Goal: Information Seeking & Learning: Learn about a topic

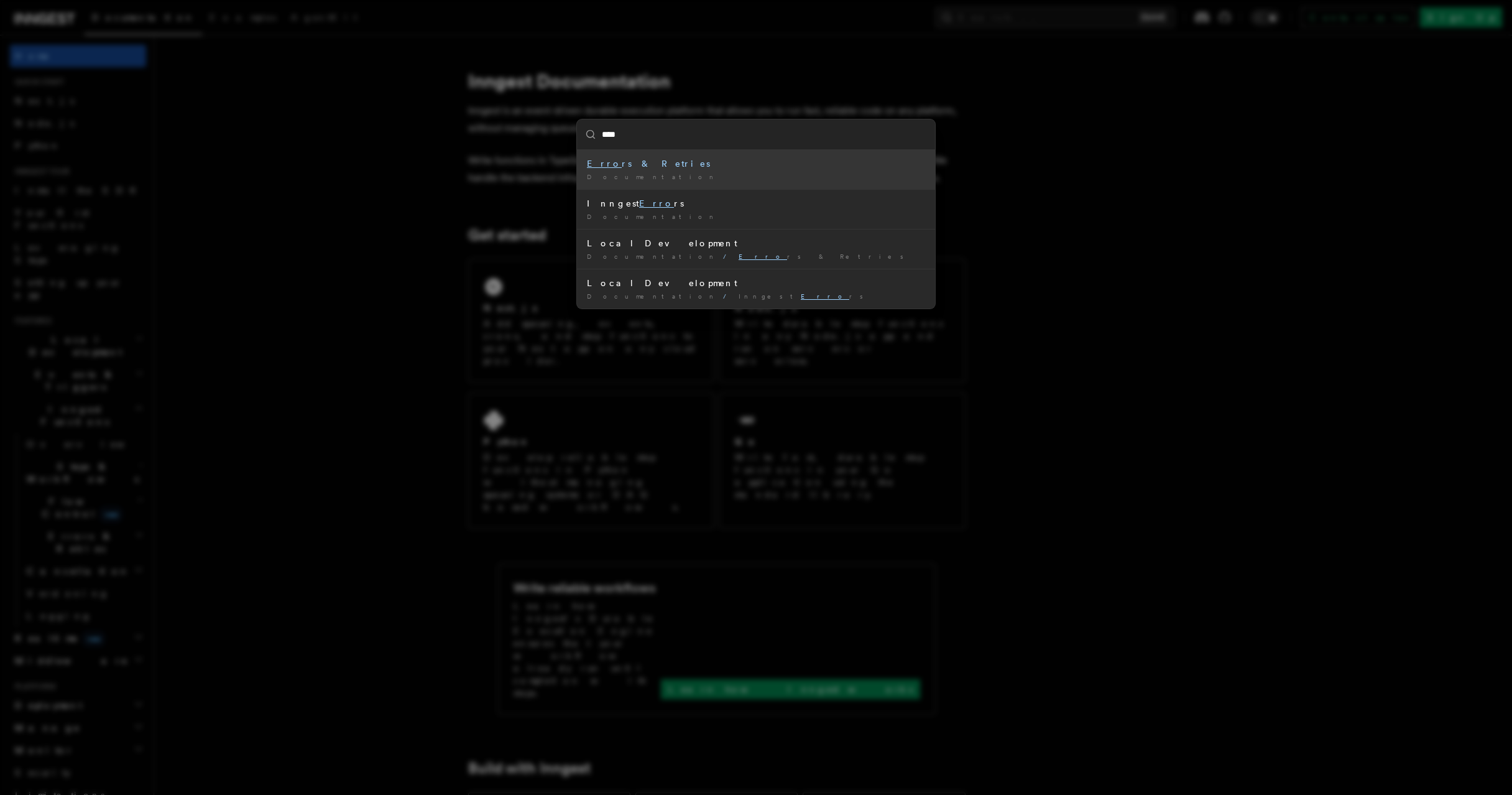
type input "*****"
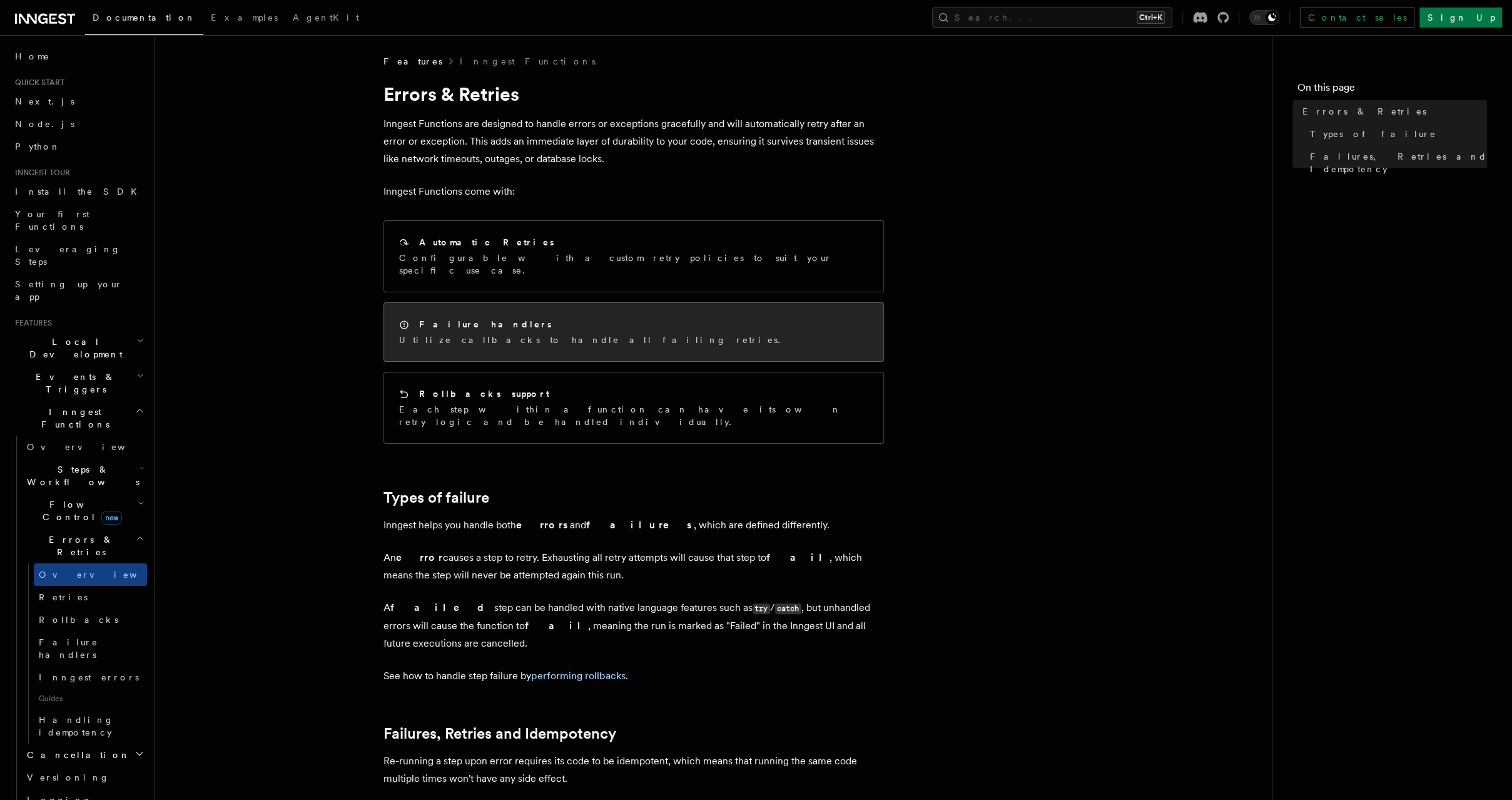
click at [698, 308] on div "Failure handlers Utilize callbacks to handle all failing retries." at bounding box center [634, 332] width 499 height 58
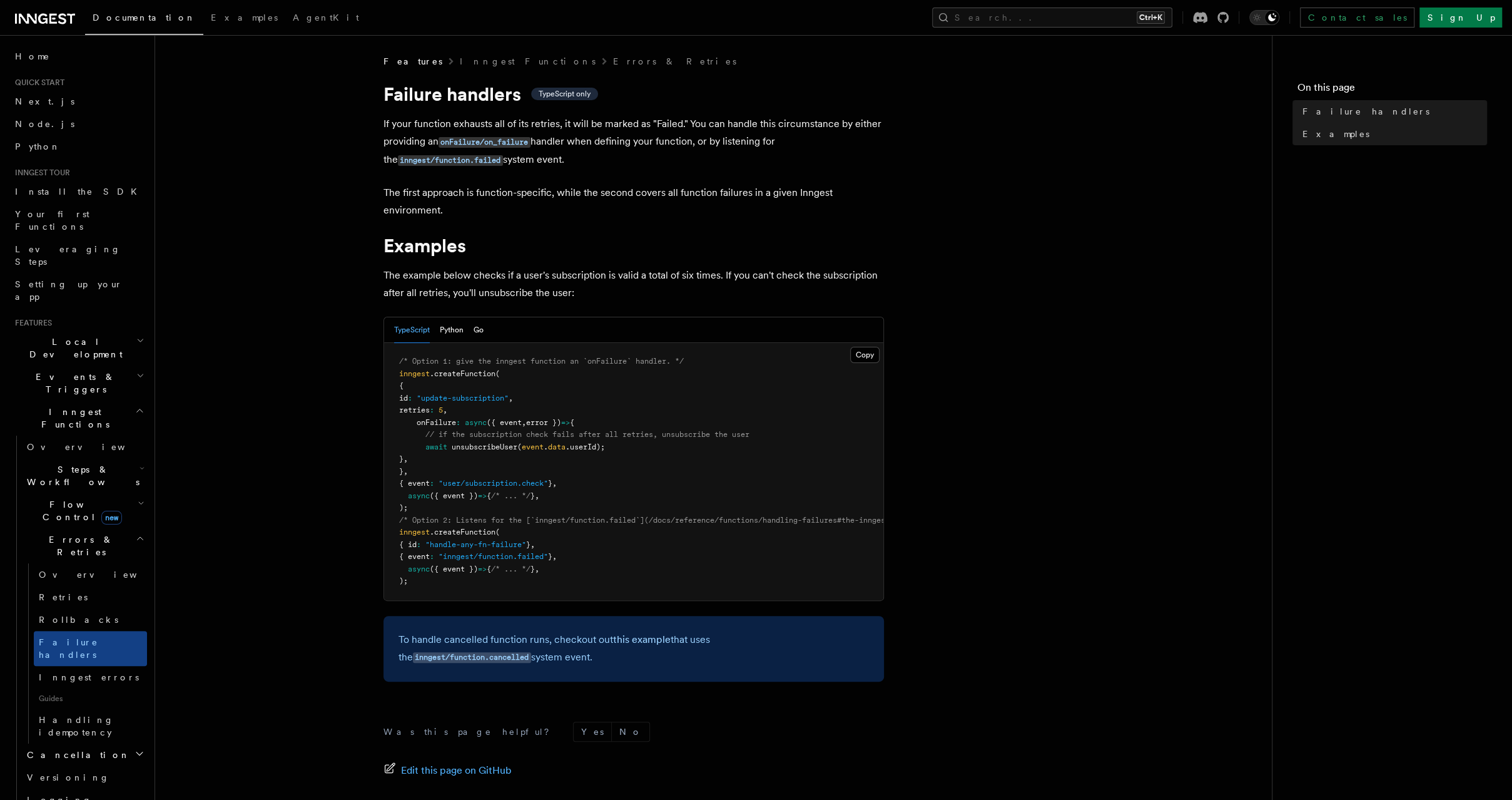
scroll to position [1, 0]
click at [124, 563] on link "Overview" at bounding box center [90, 575] width 113 height 22
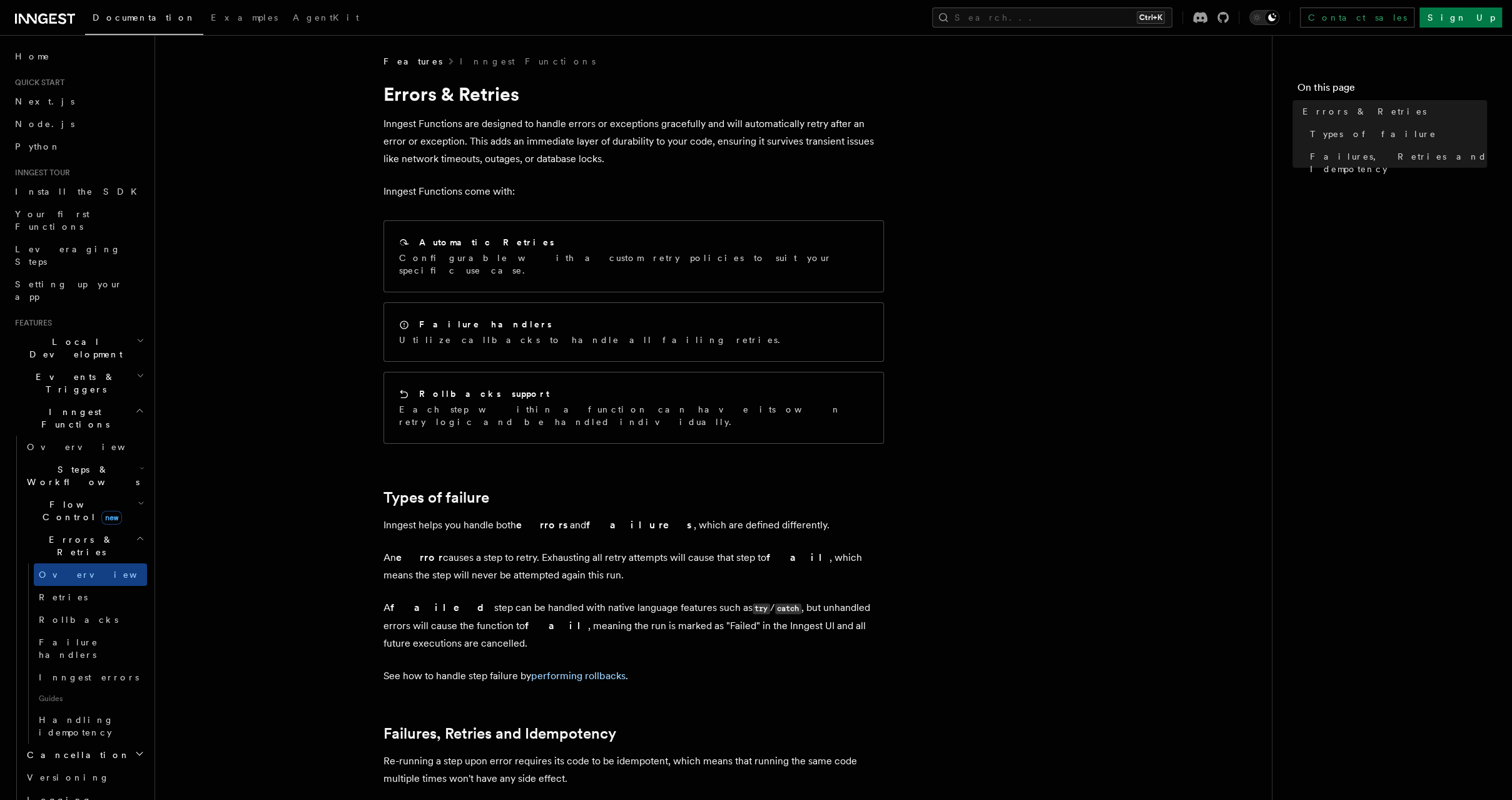
scroll to position [275, 0]
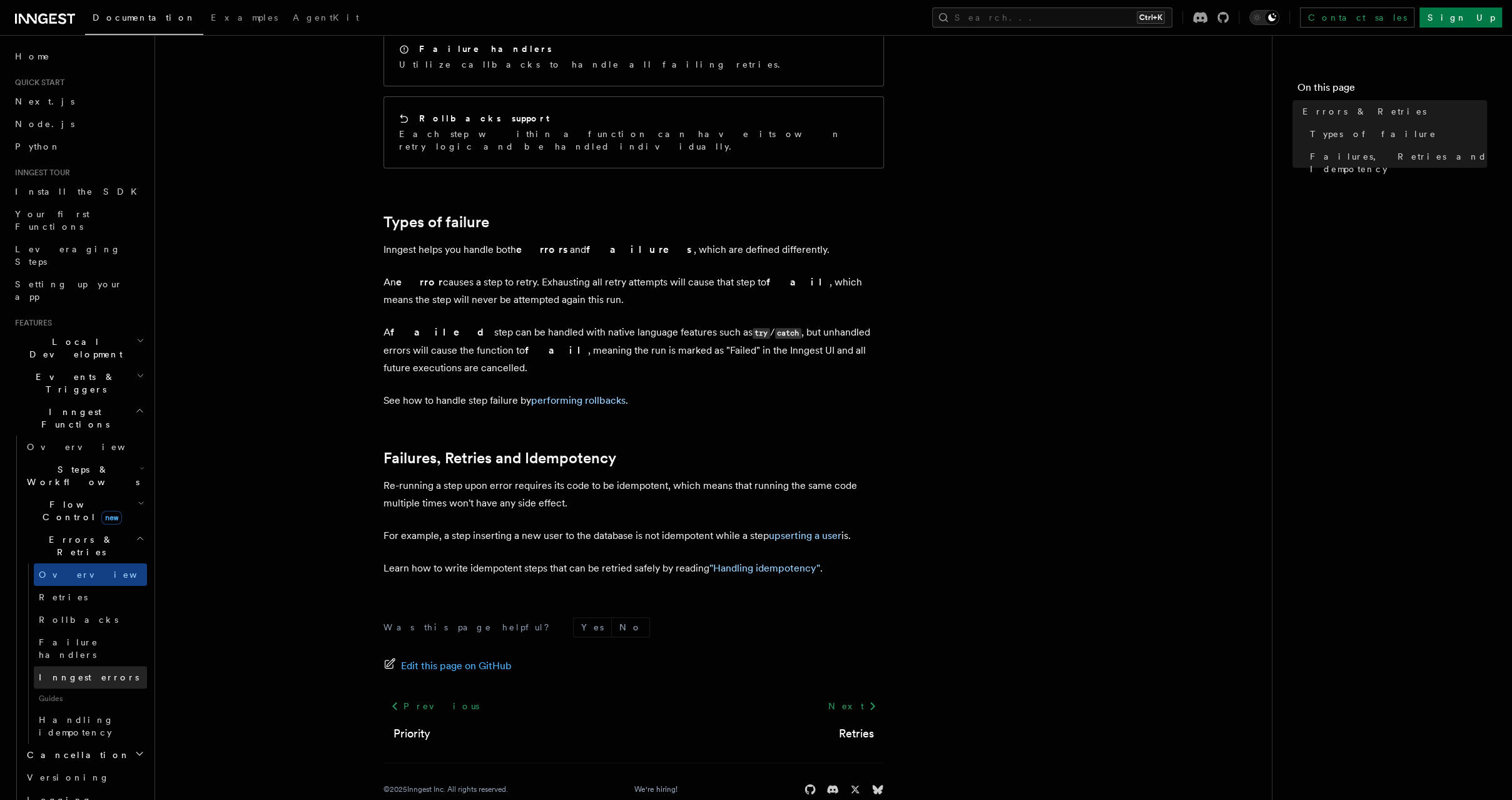
click at [97, 666] on link "Inngest errors" at bounding box center [90, 677] width 113 height 22
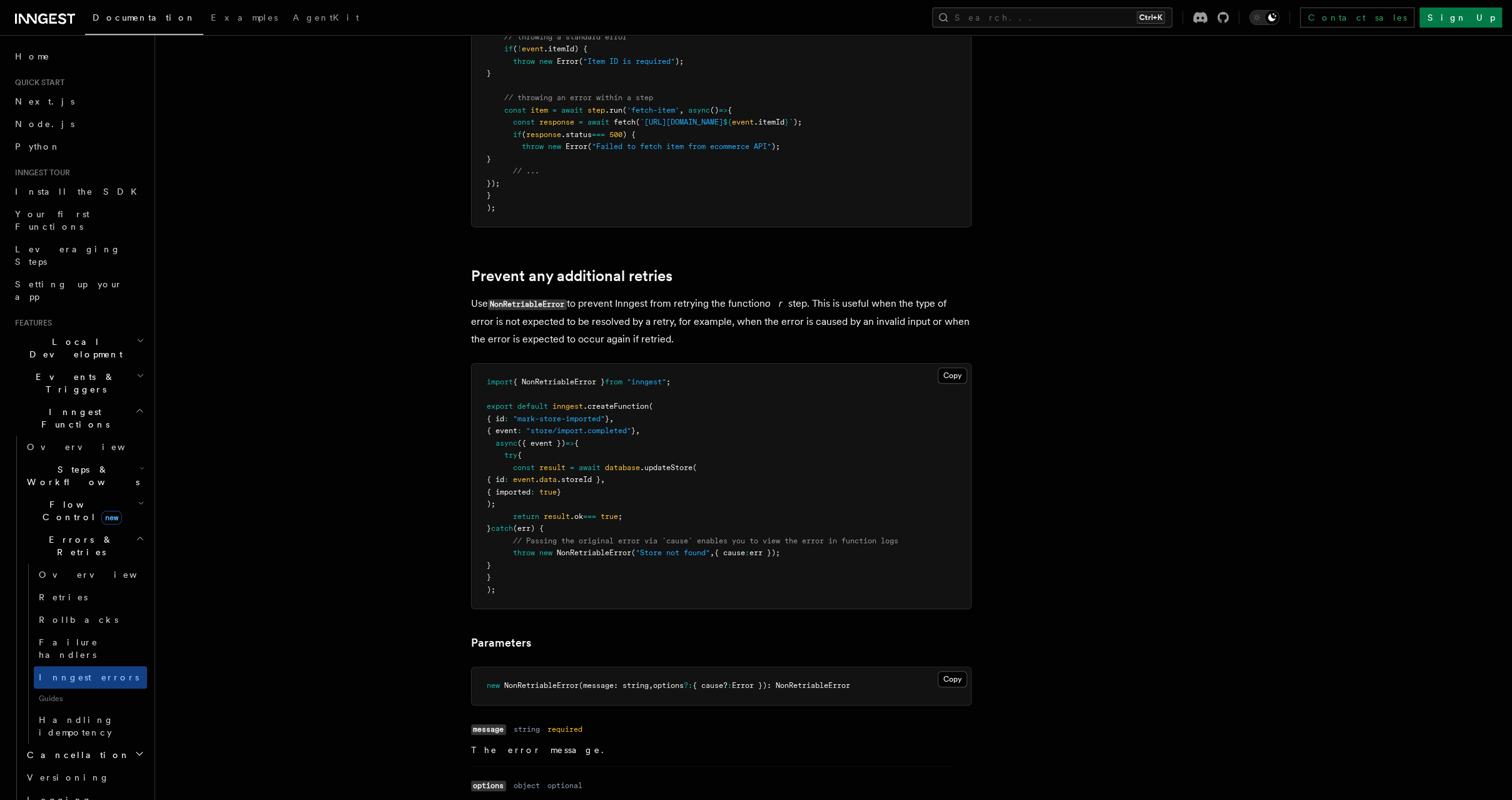
scroll to position [357, 0]
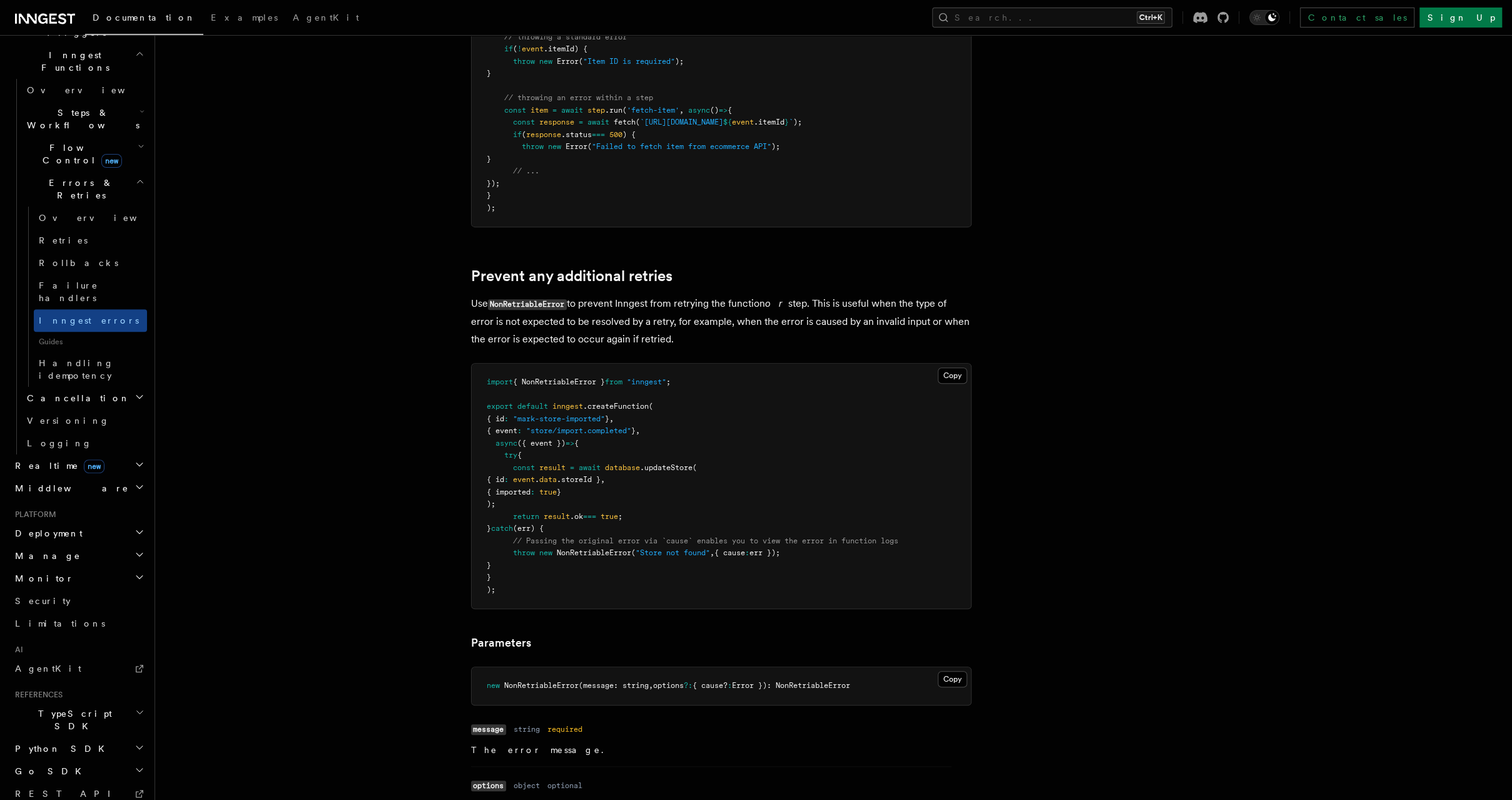
click at [115, 522] on h2 "Deployment" at bounding box center [78, 533] width 137 height 22
click at [111, 545] on link "Overview" at bounding box center [84, 556] width 125 height 22
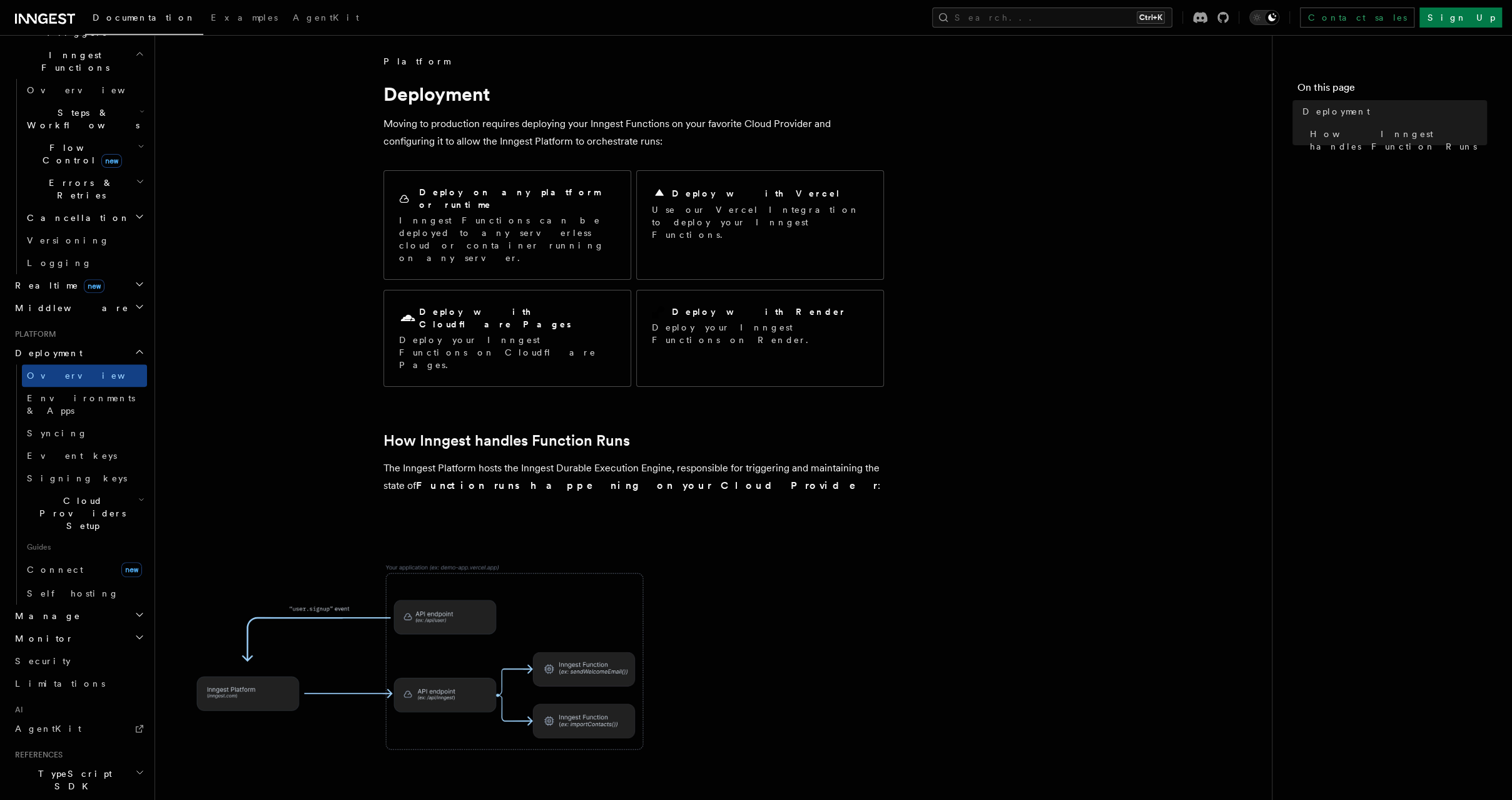
click at [115, 605] on h2 "Manage" at bounding box center [78, 616] width 137 height 22
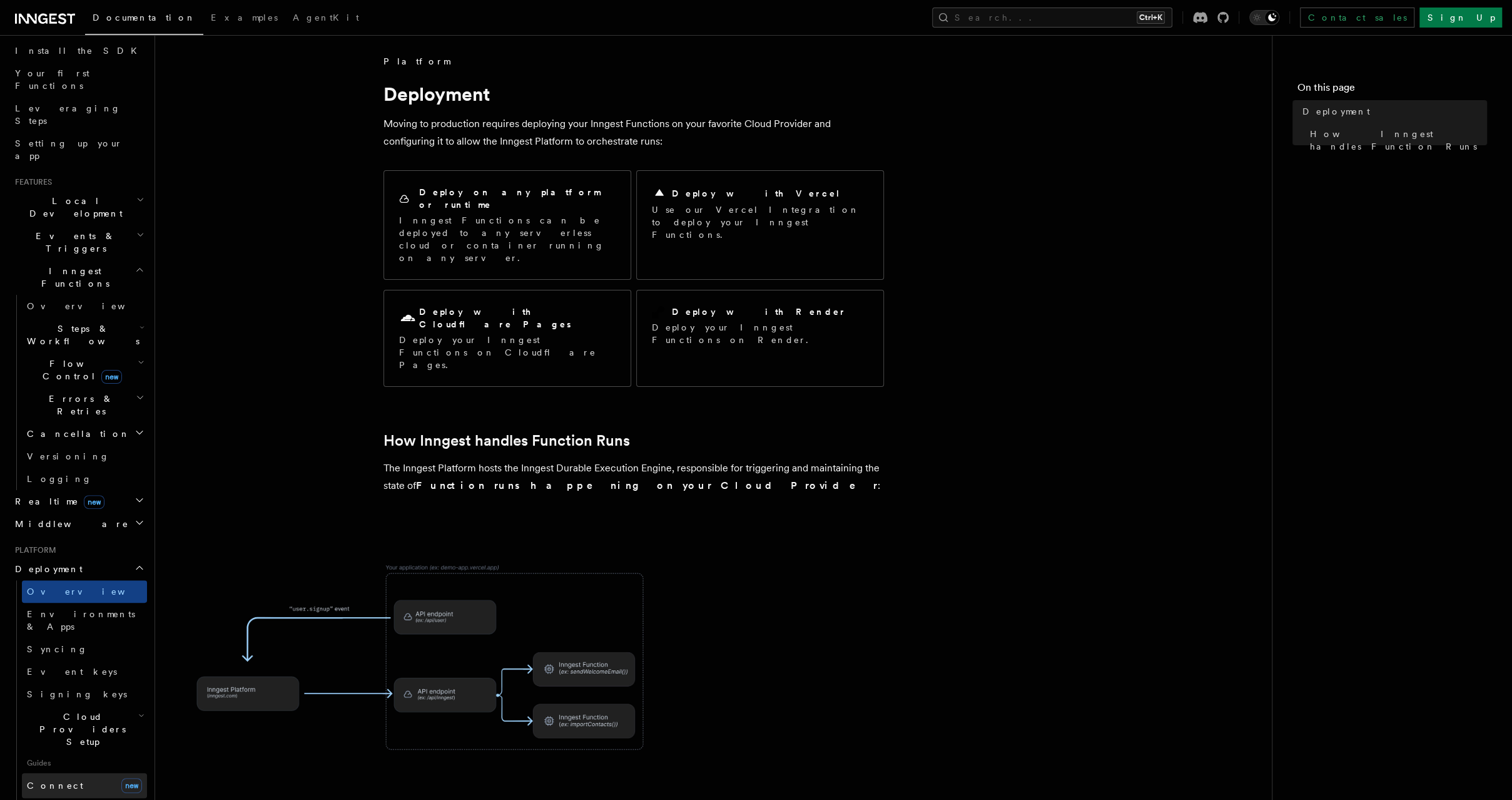
scroll to position [133, 0]
click at [111, 360] on h2 "Flow Control new" at bounding box center [84, 378] width 125 height 35
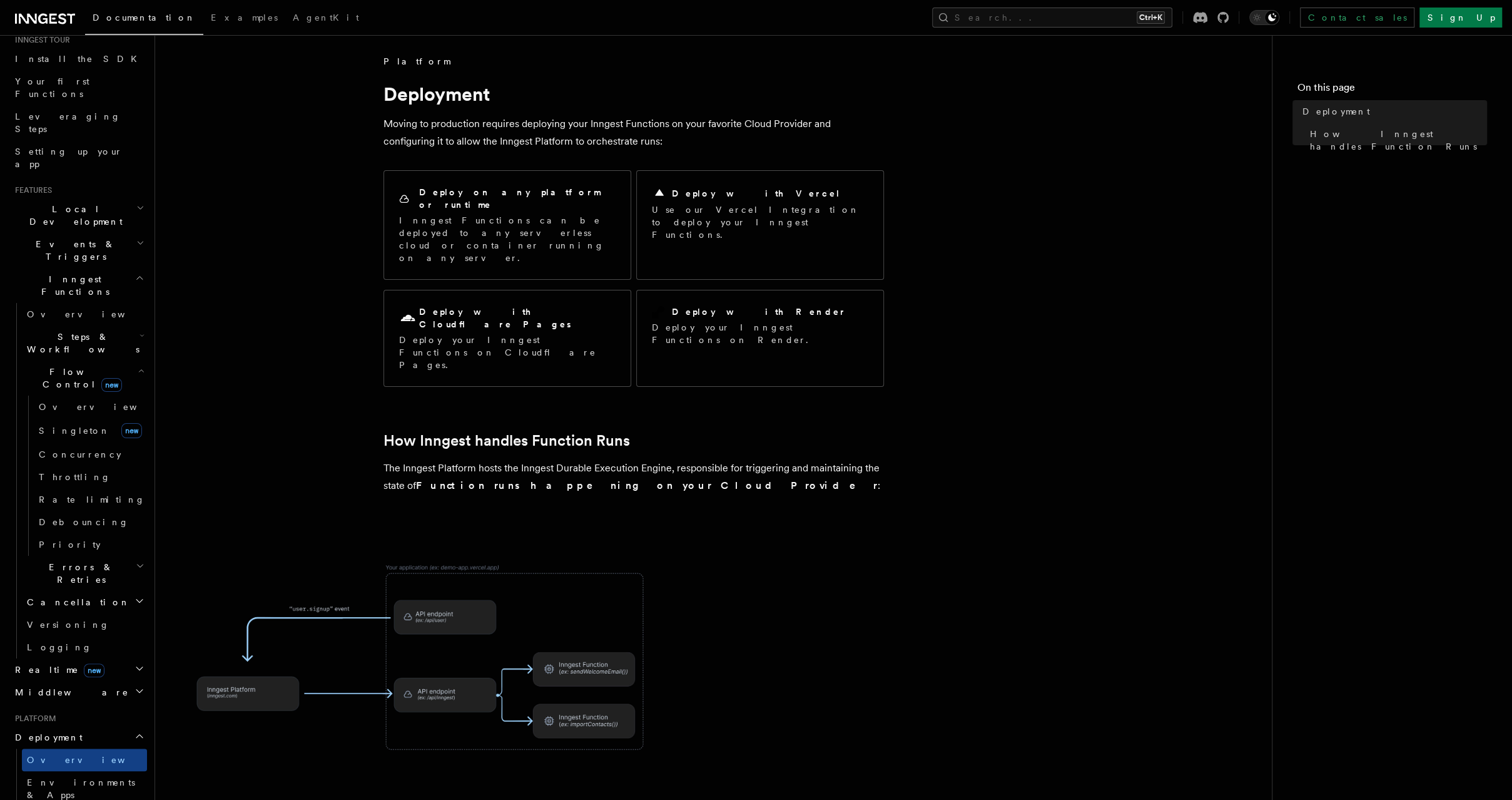
click at [111, 360] on h2 "Flow Control new" at bounding box center [84, 378] width 125 height 35
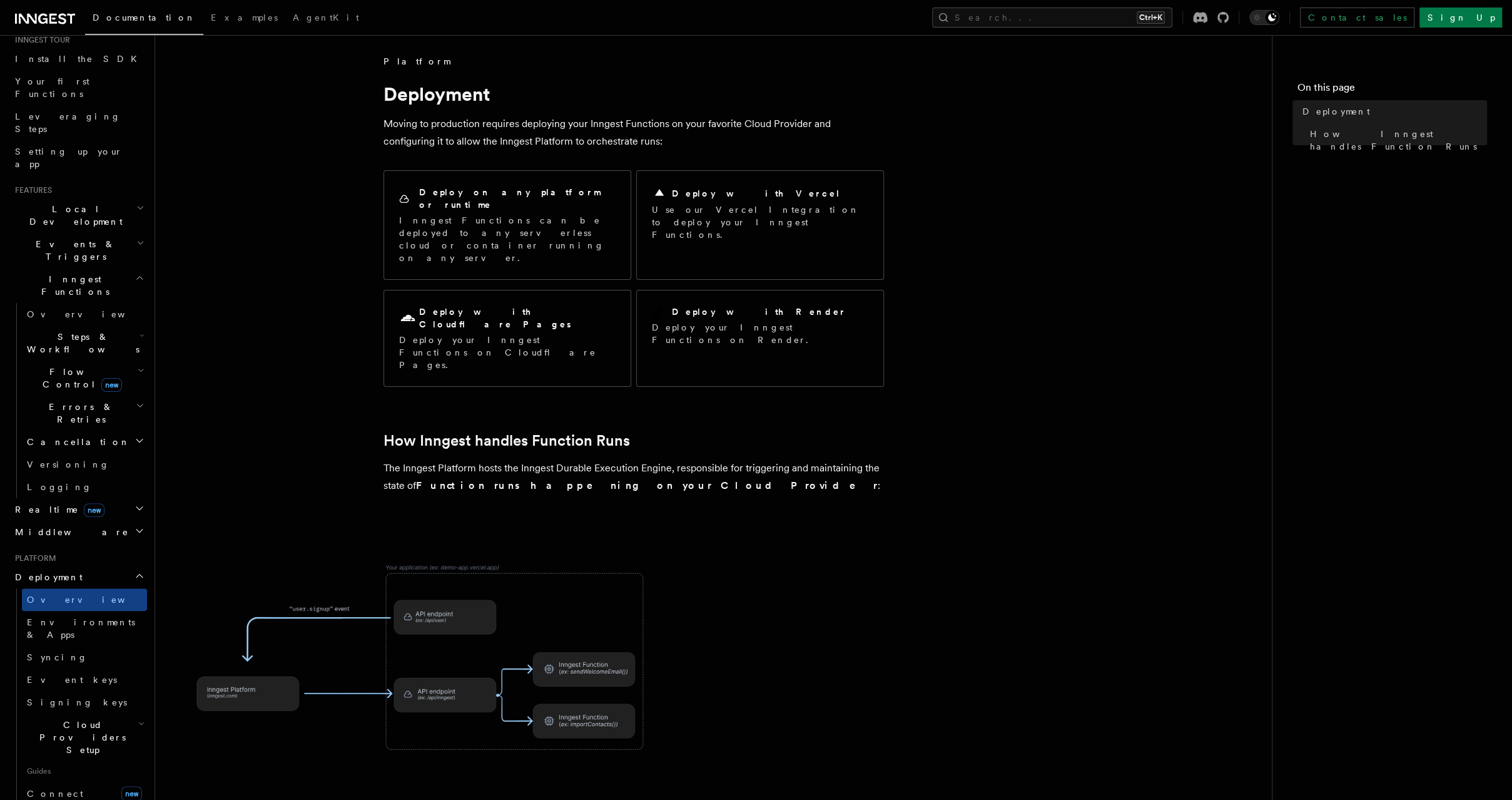
click at [106, 360] on h2 "Flow Control new" at bounding box center [84, 378] width 125 height 35
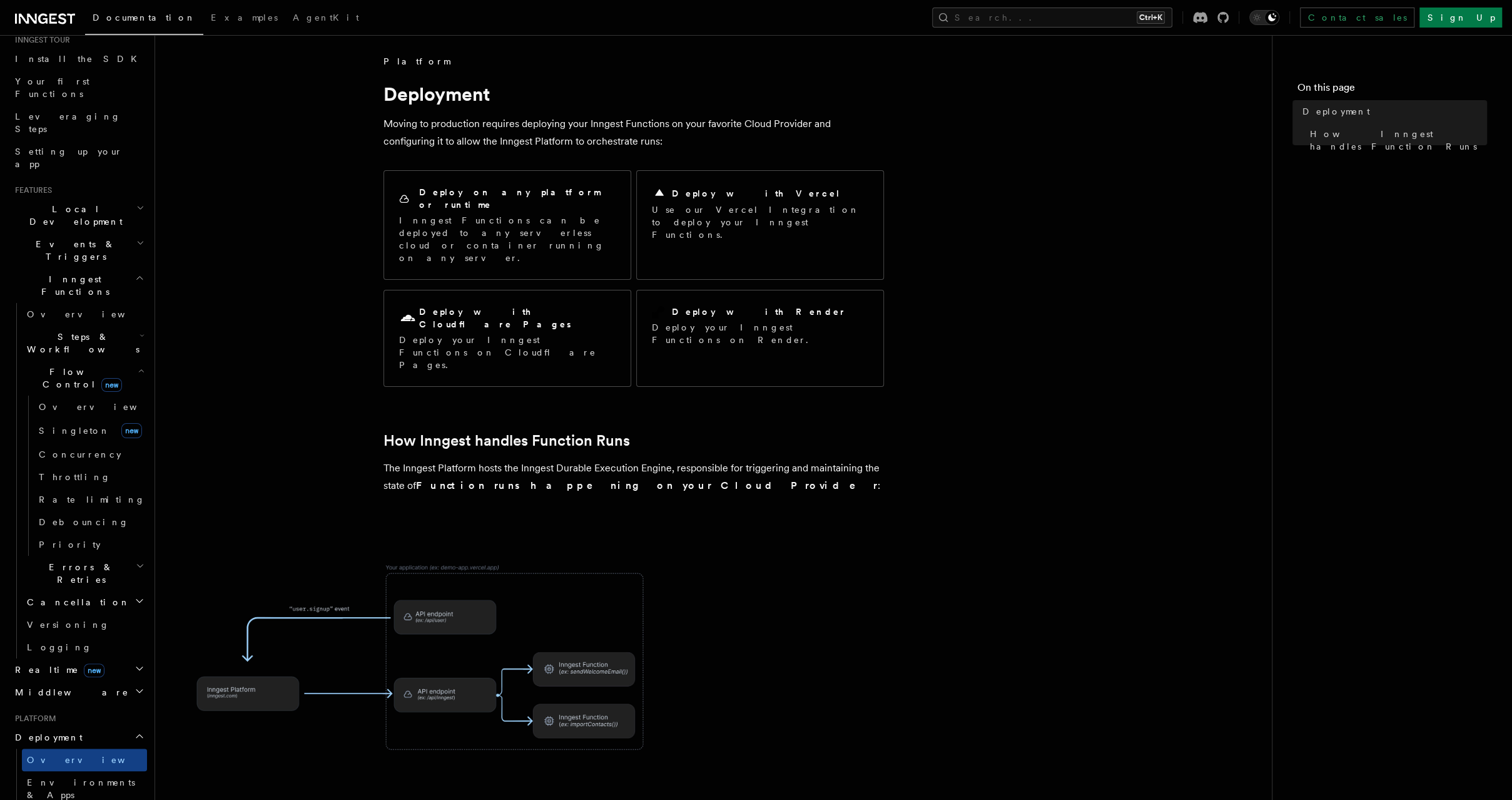
click at [115, 360] on h2 "Flow Control new" at bounding box center [84, 378] width 125 height 35
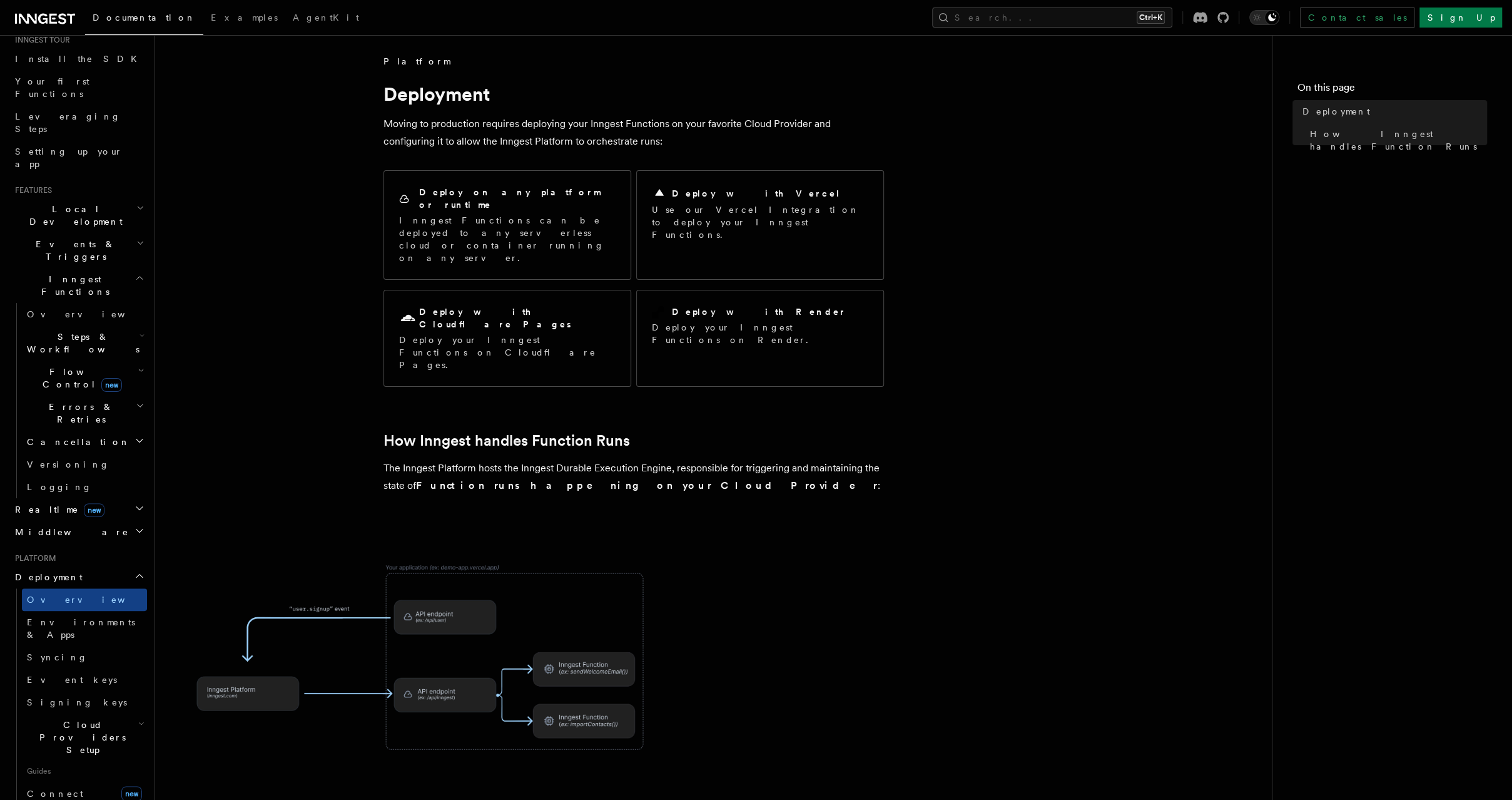
scroll to position [404, 0]
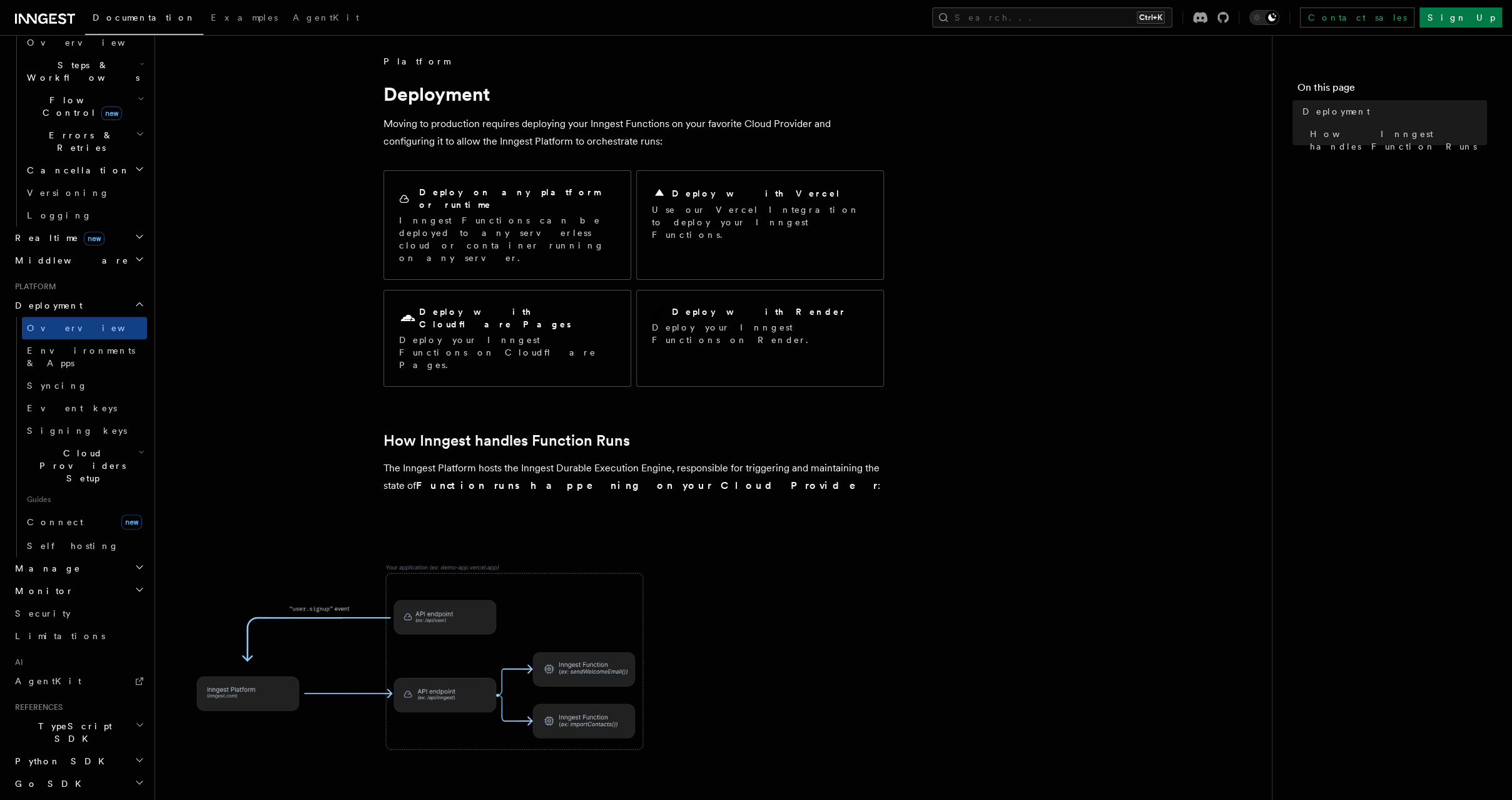
click at [93, 714] on h2 "TypeScript SDK" at bounding box center [78, 732] width 137 height 35
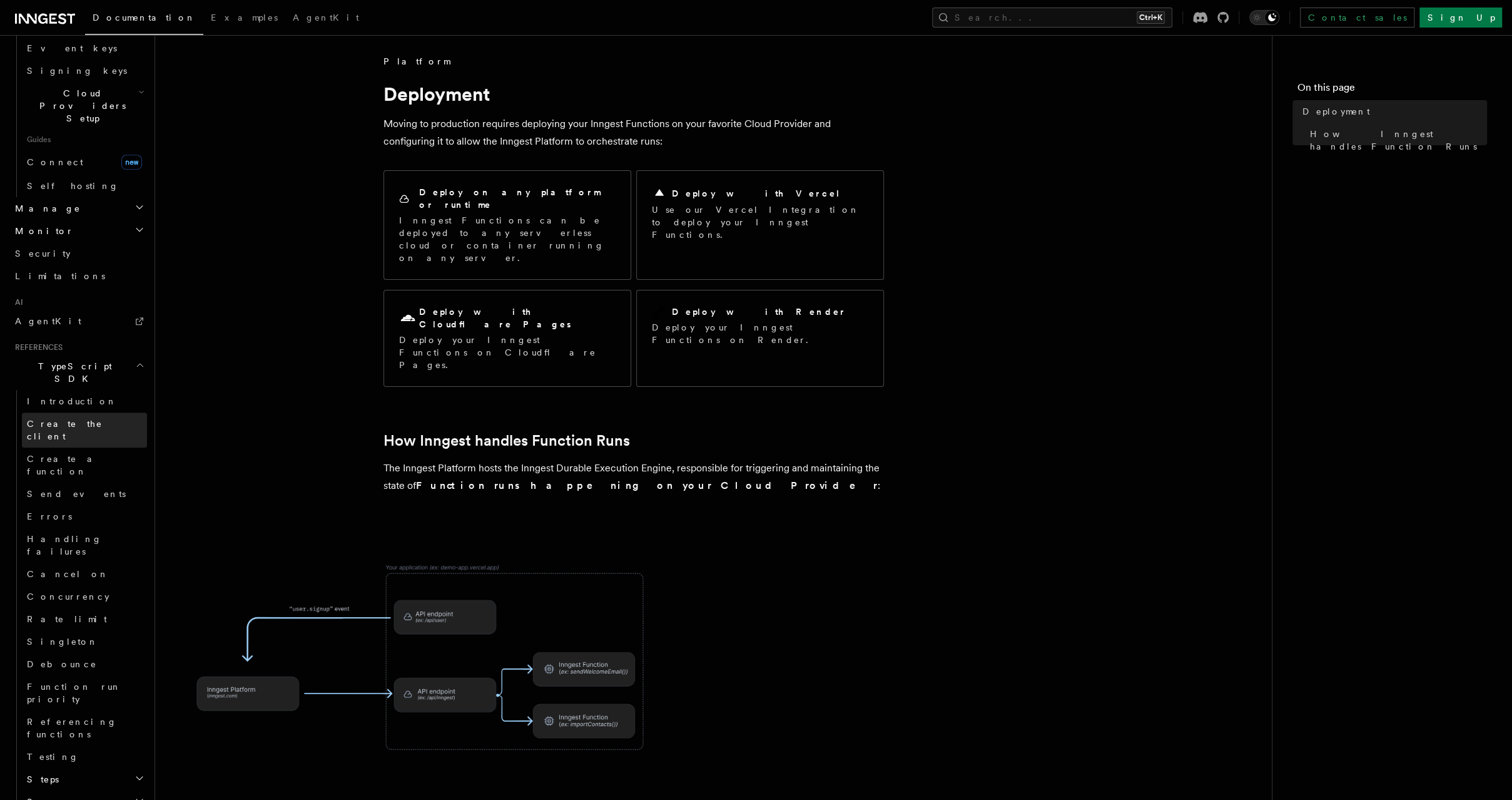
scroll to position [769, 0]
click at [106, 762] on h2 "Steps" at bounding box center [84, 774] width 125 height 22
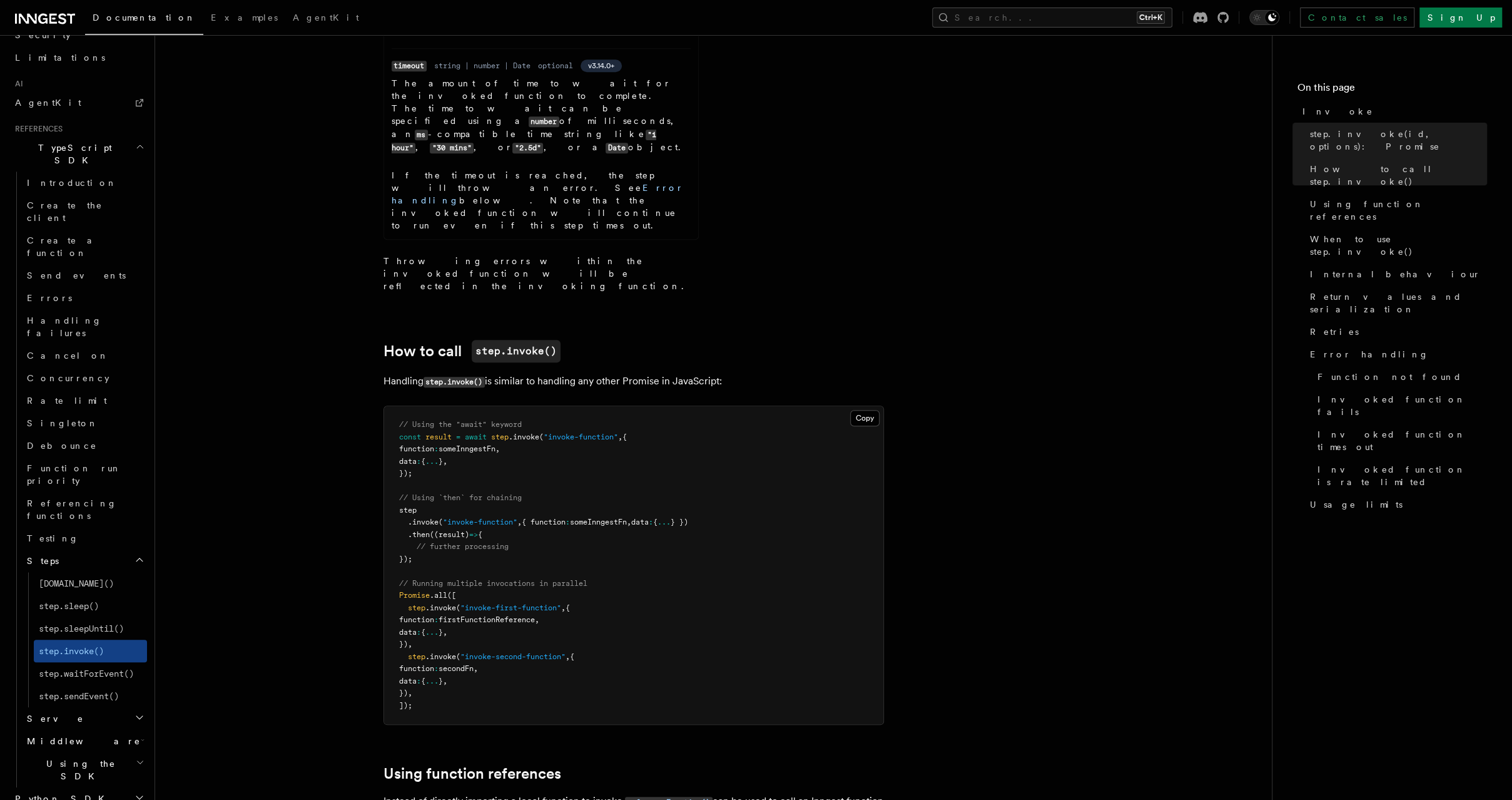
scroll to position [891, 0]
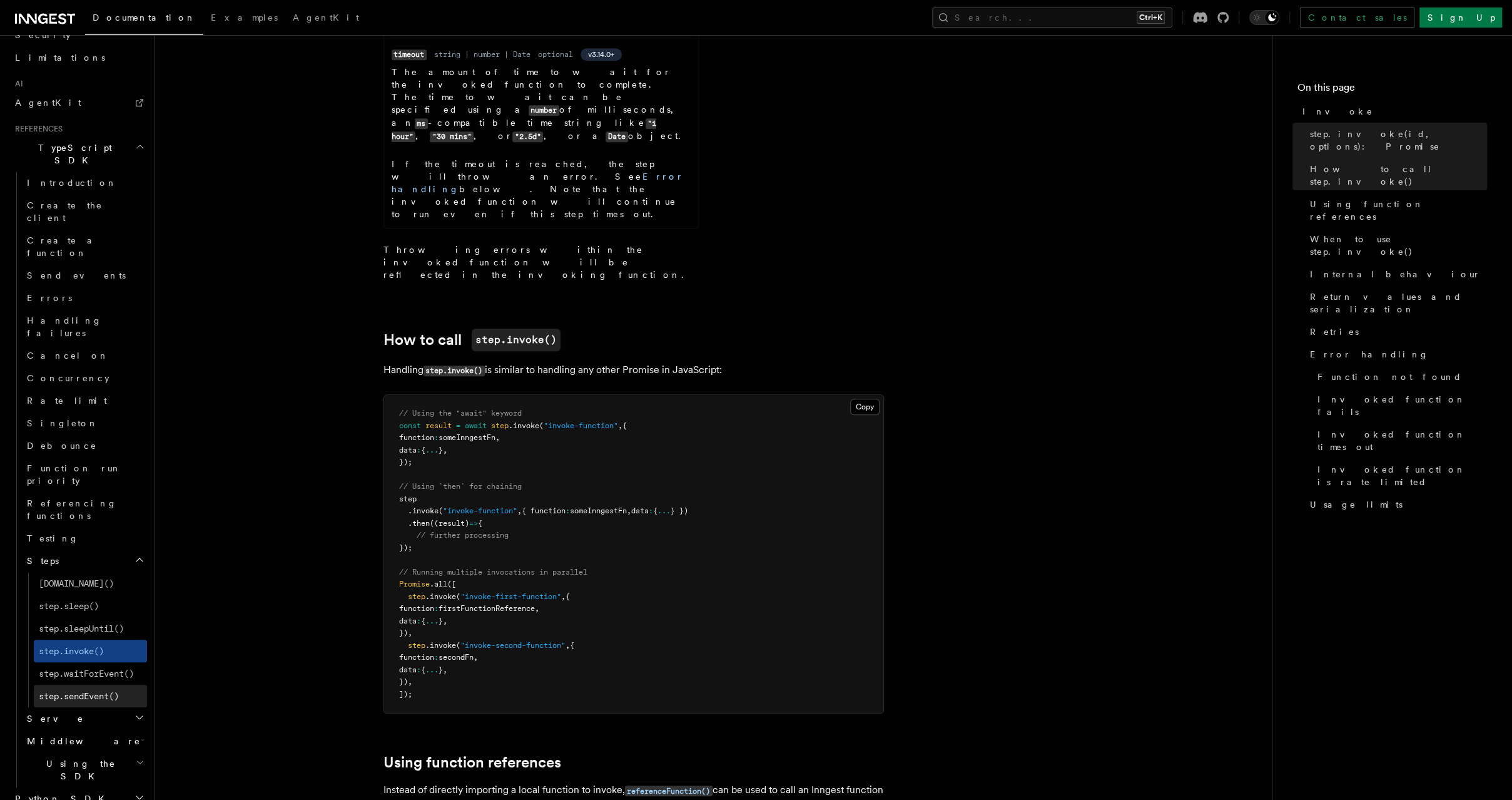
click at [115, 685] on link "step.sendEvent()" at bounding box center [90, 696] width 113 height 22
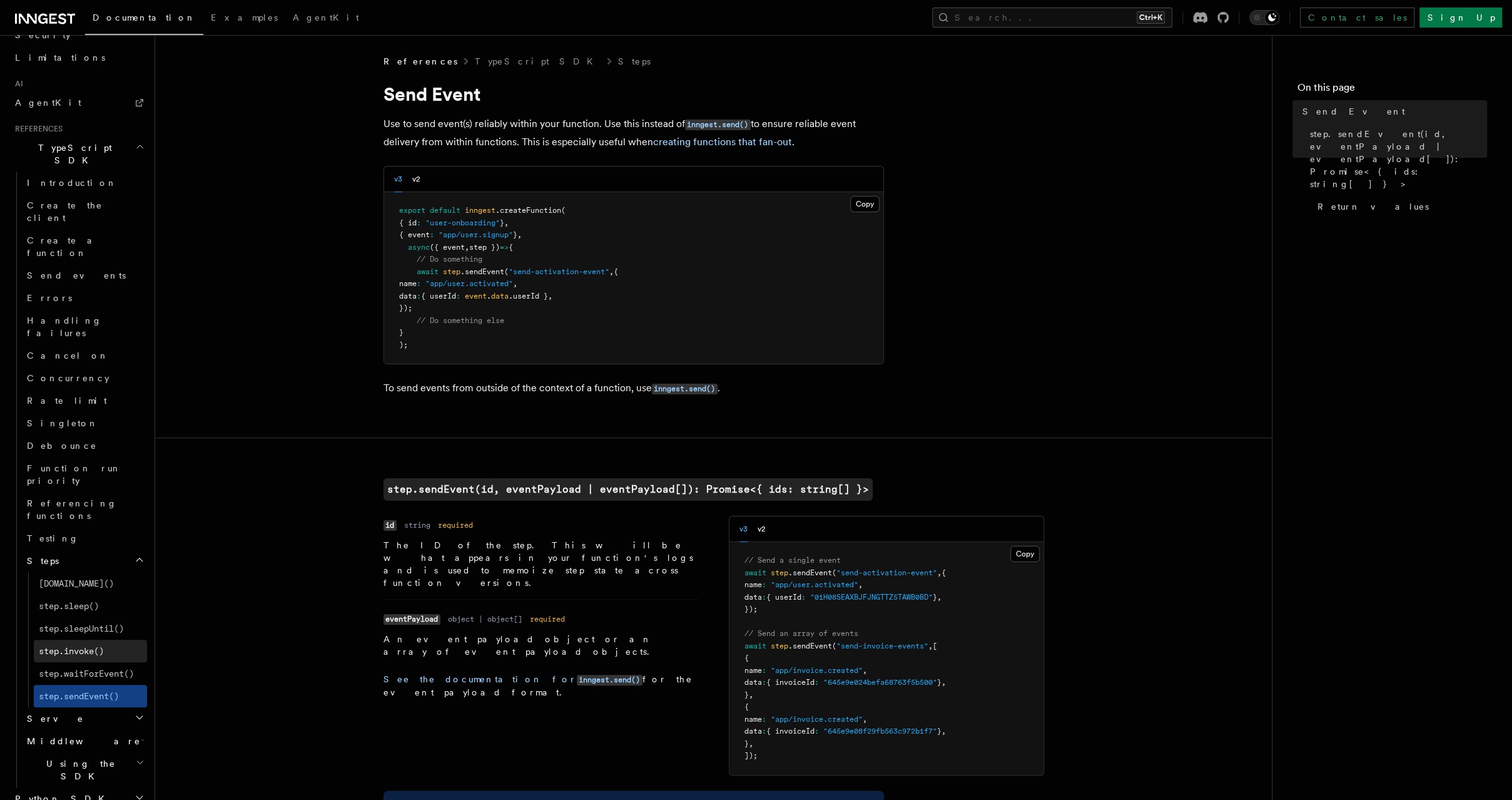
click at [102, 646] on span "step.invoke()" at bounding box center [72, 650] width 65 height 10
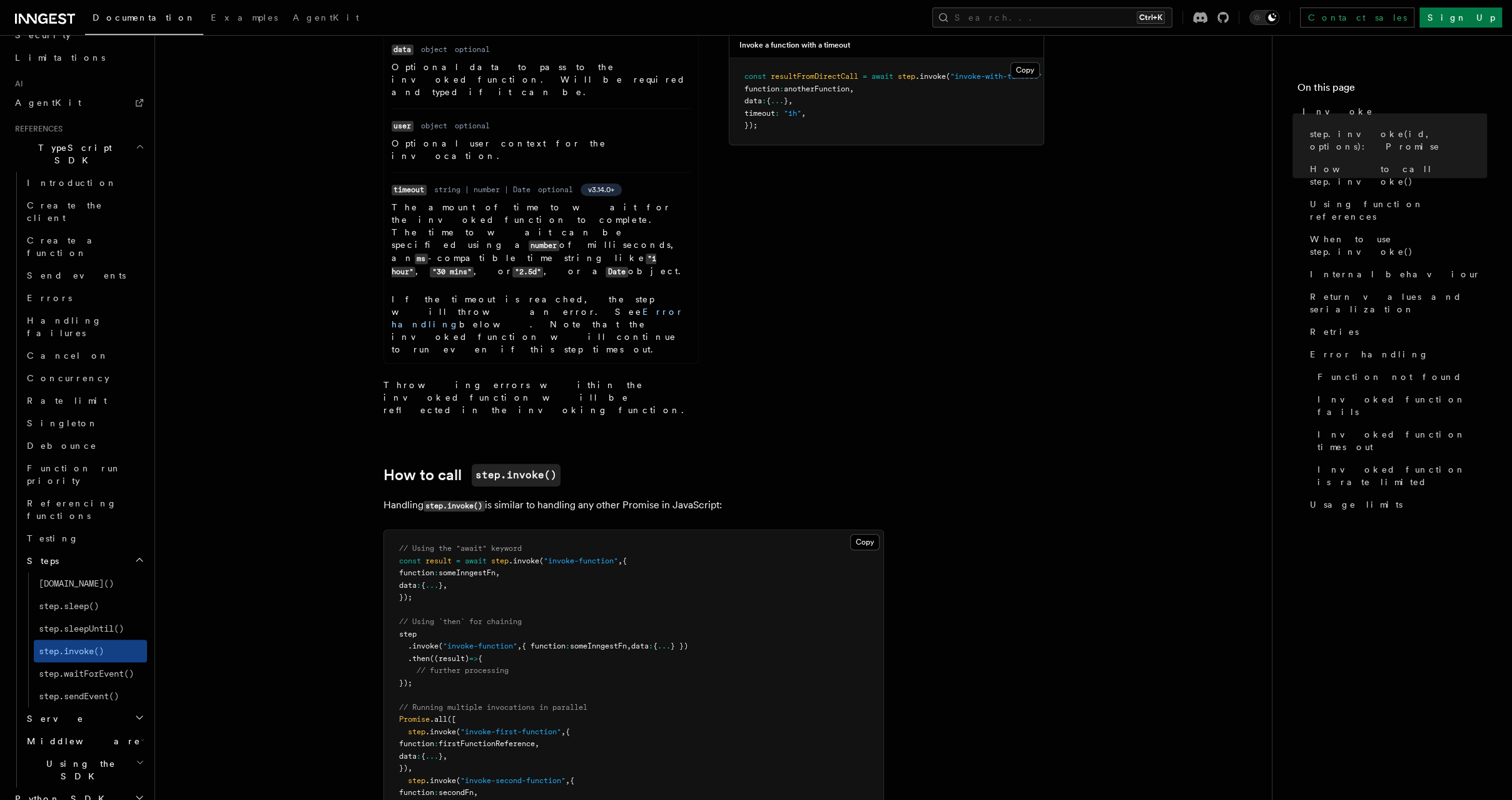
scroll to position [761, 0]
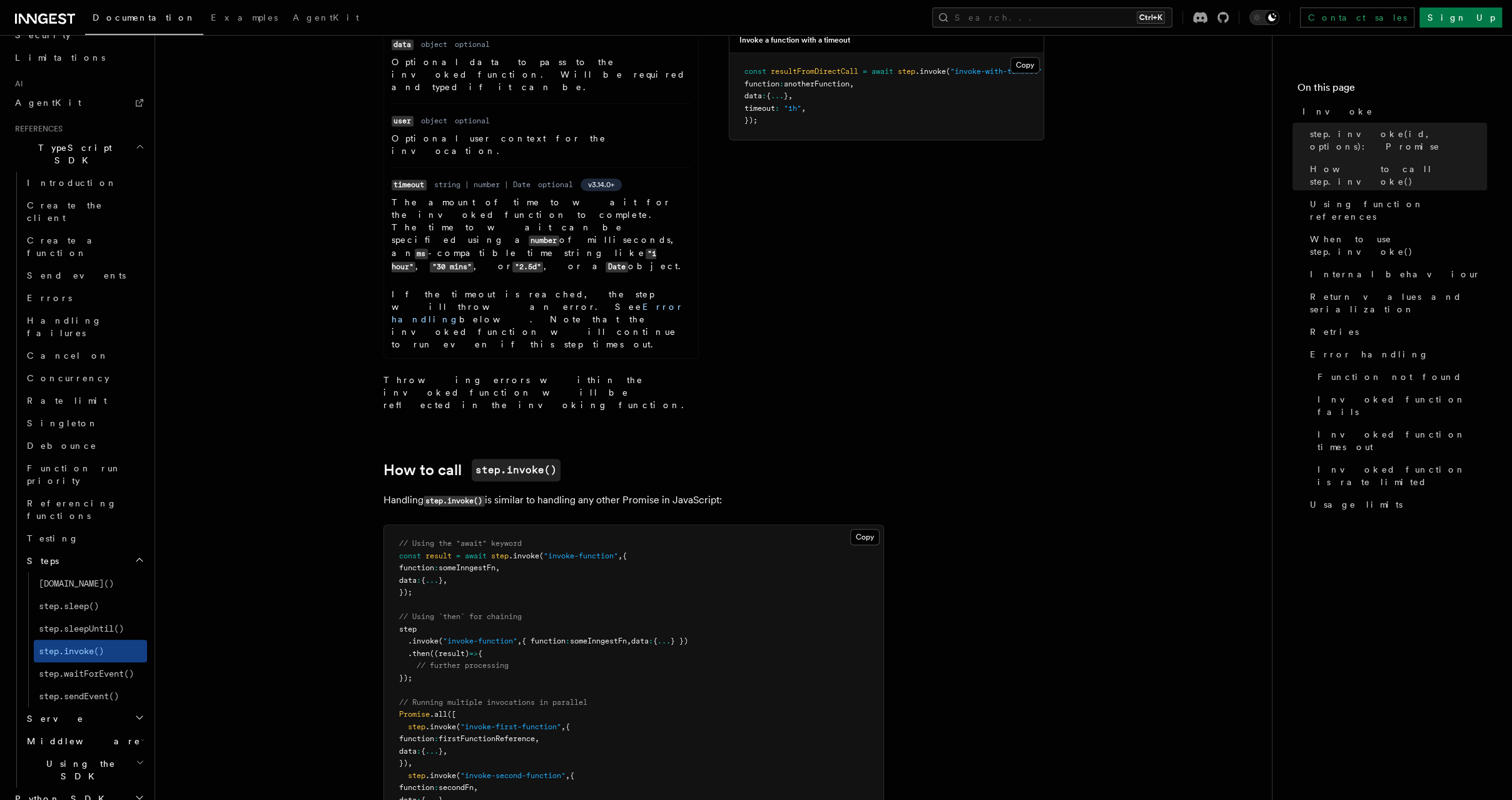
click at [123, 550] on h2 "Steps" at bounding box center [84, 561] width 125 height 22
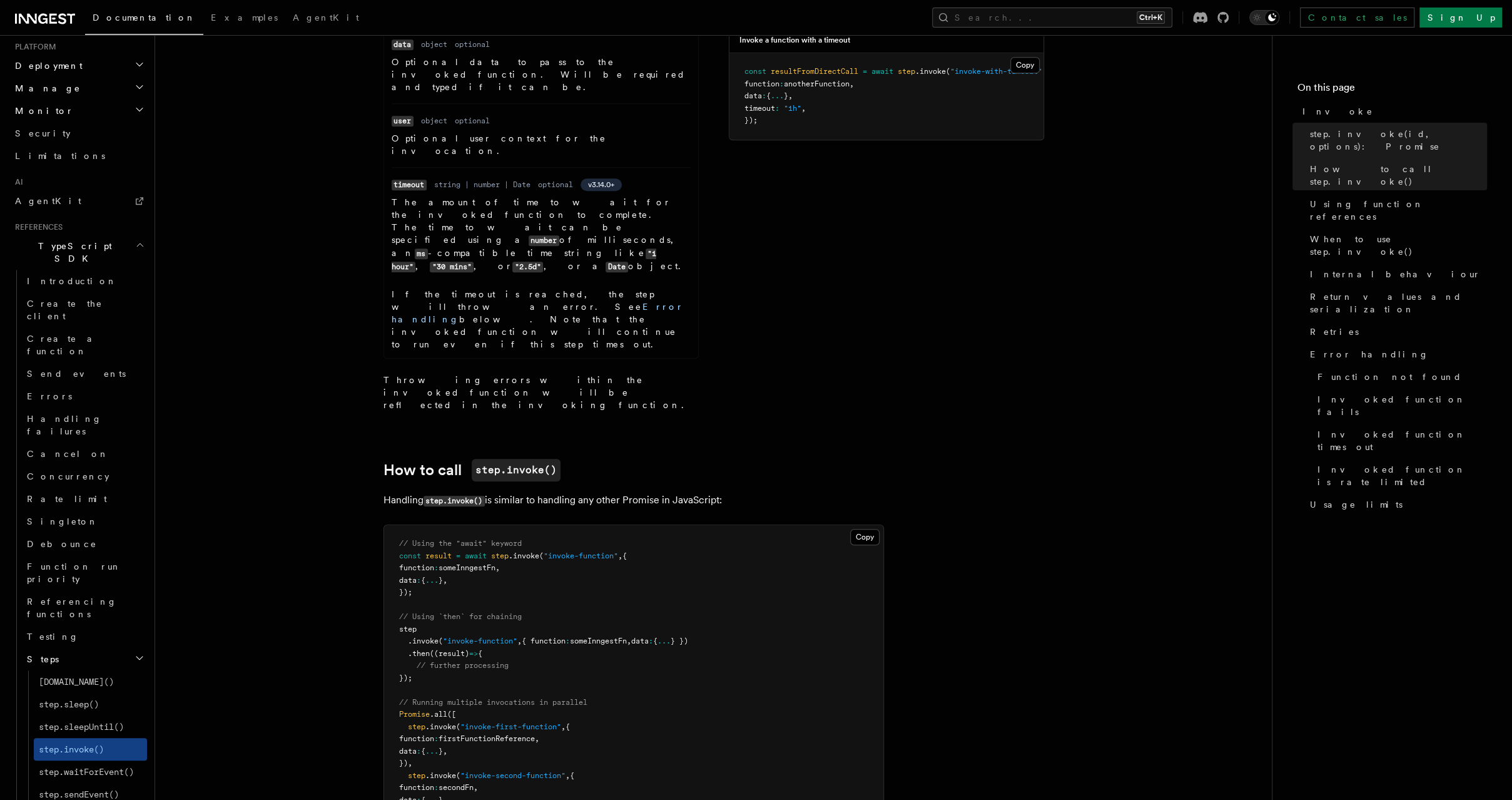
scroll to position [607, 0]
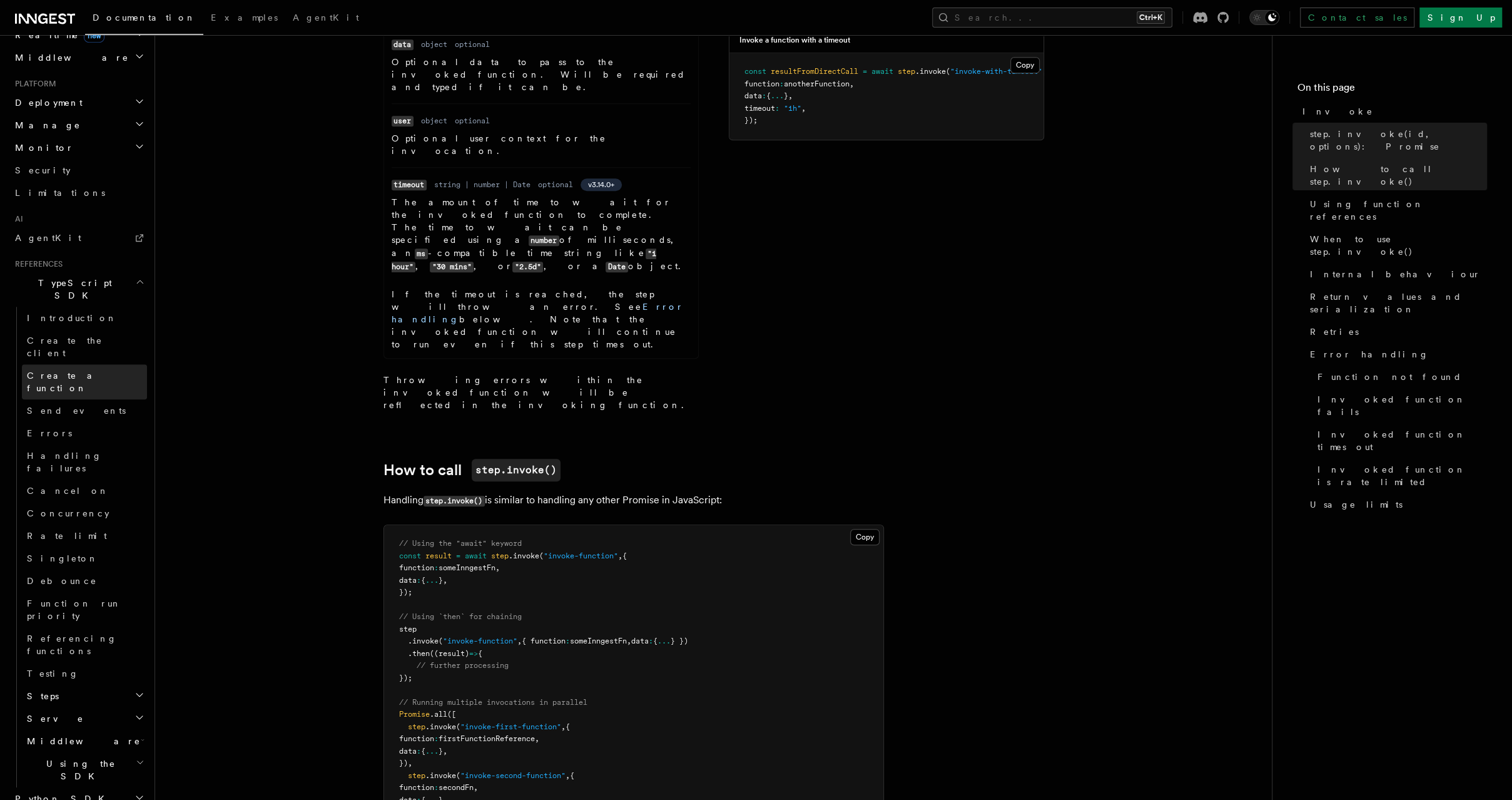
click at [127, 365] on link "Create a function" at bounding box center [84, 382] width 125 height 35
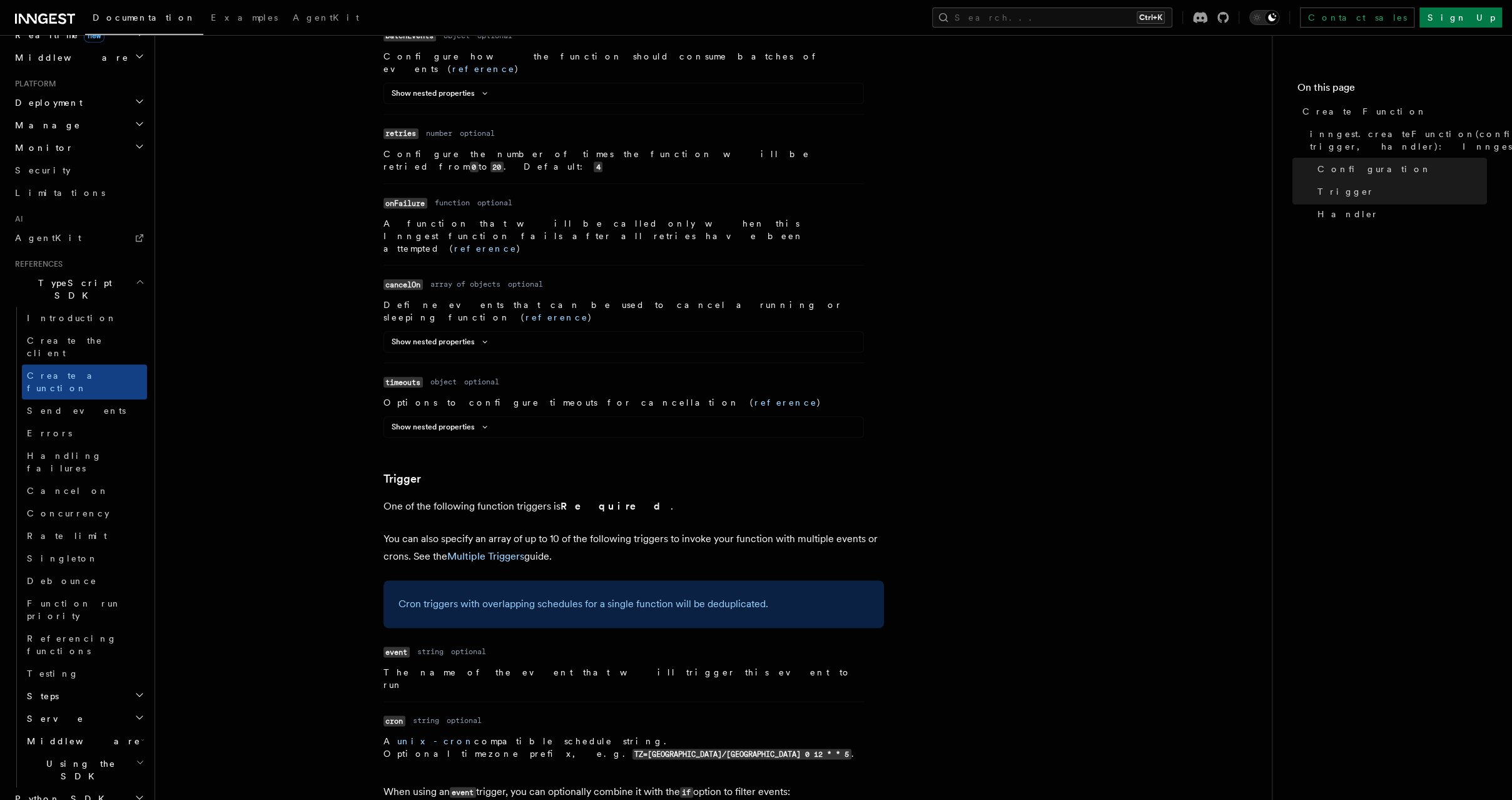
scroll to position [1273, 0]
